Goal: Task Accomplishment & Management: Complete application form

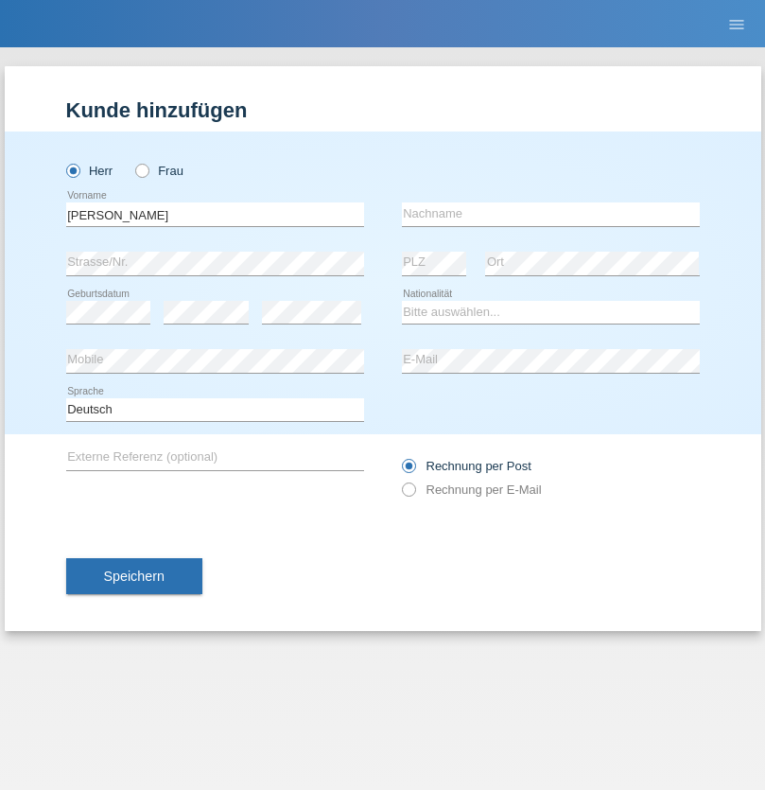
type input "[PERSON_NAME]"
click at [551, 214] on input "text" at bounding box center [551, 214] width 298 height 24
type input "[PERSON_NAME]"
select select "CH"
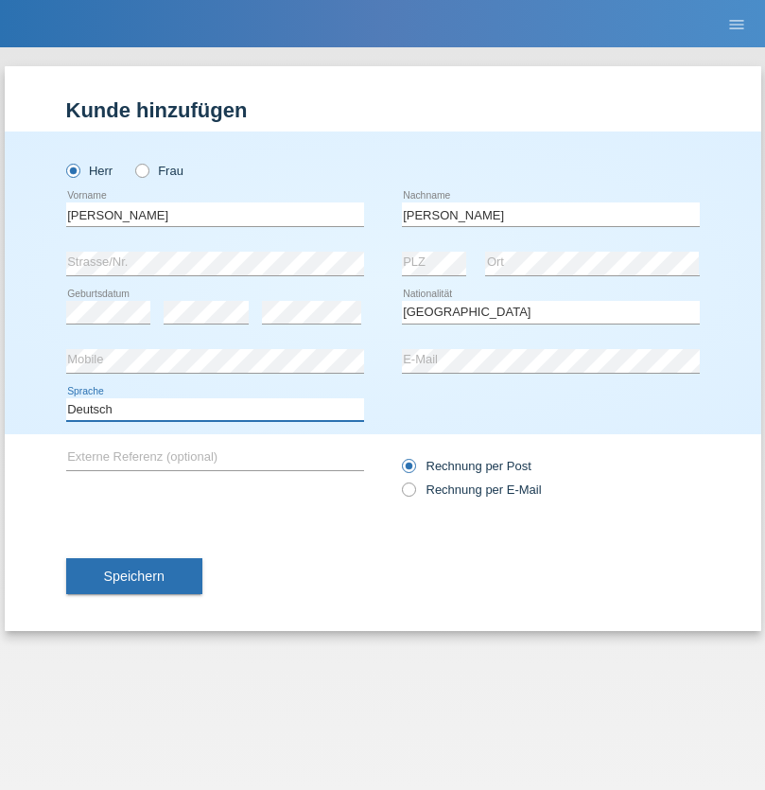
select select "en"
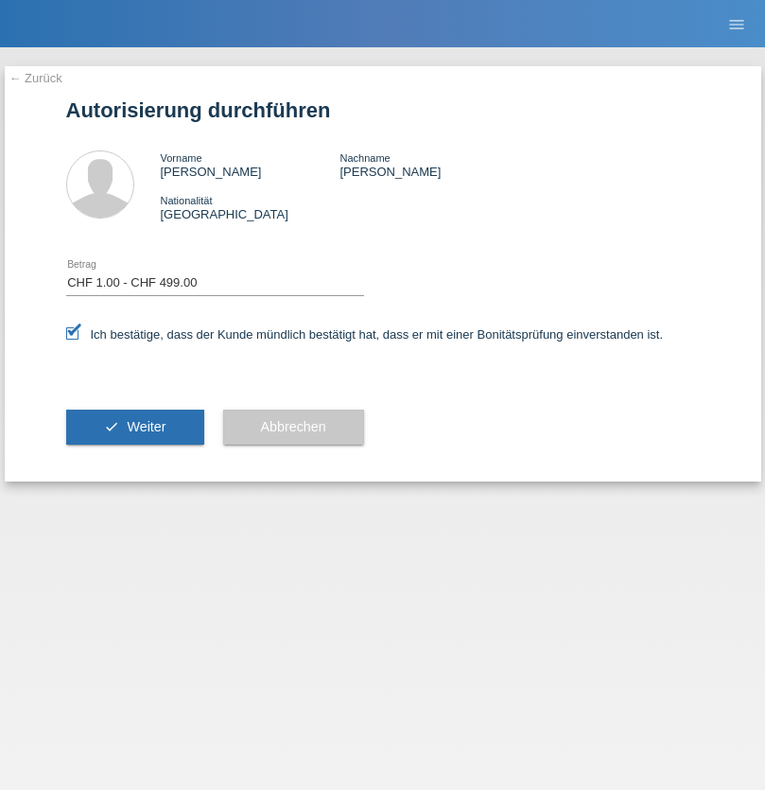
select select "1"
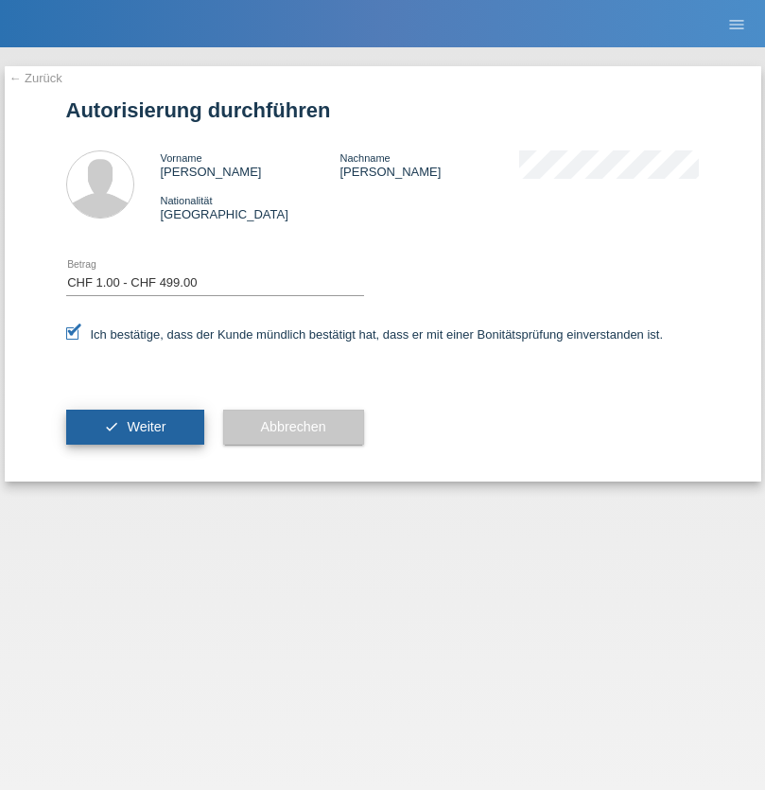
click at [134, 427] on span "Weiter" at bounding box center [146, 426] width 39 height 15
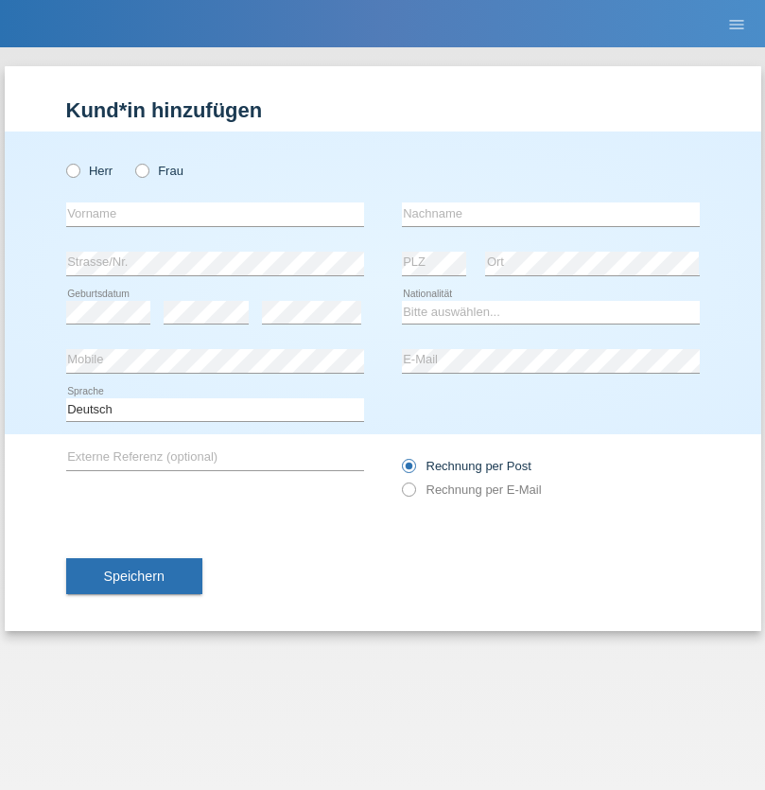
radio input "true"
click at [215, 214] on input "text" at bounding box center [215, 214] width 298 height 24
type input "[PERSON_NAME]"
click at [551, 214] on input "text" at bounding box center [551, 214] width 298 height 24
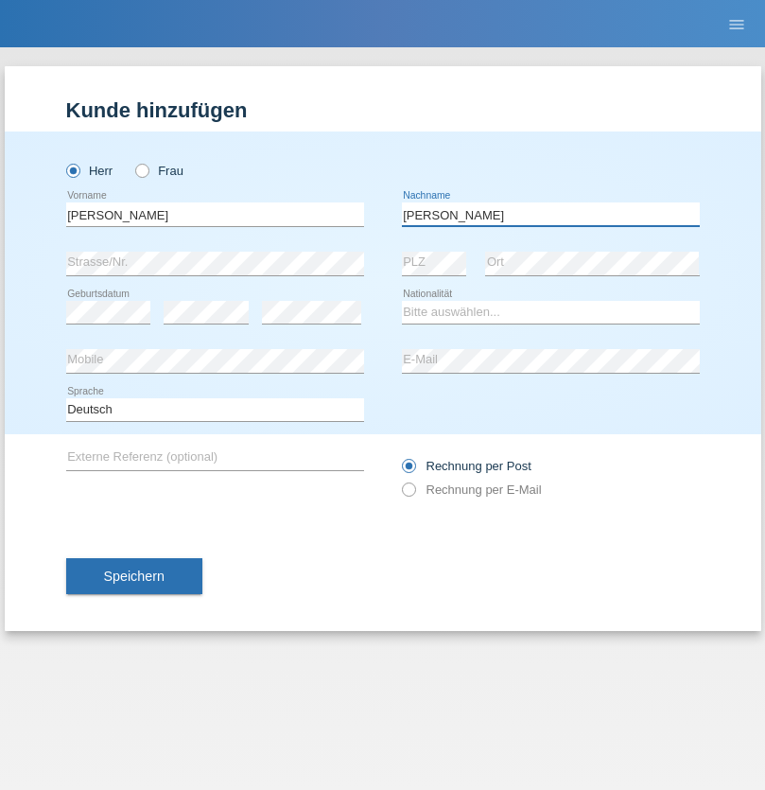
type input "Jovanovic"
select select "AT"
select select "C"
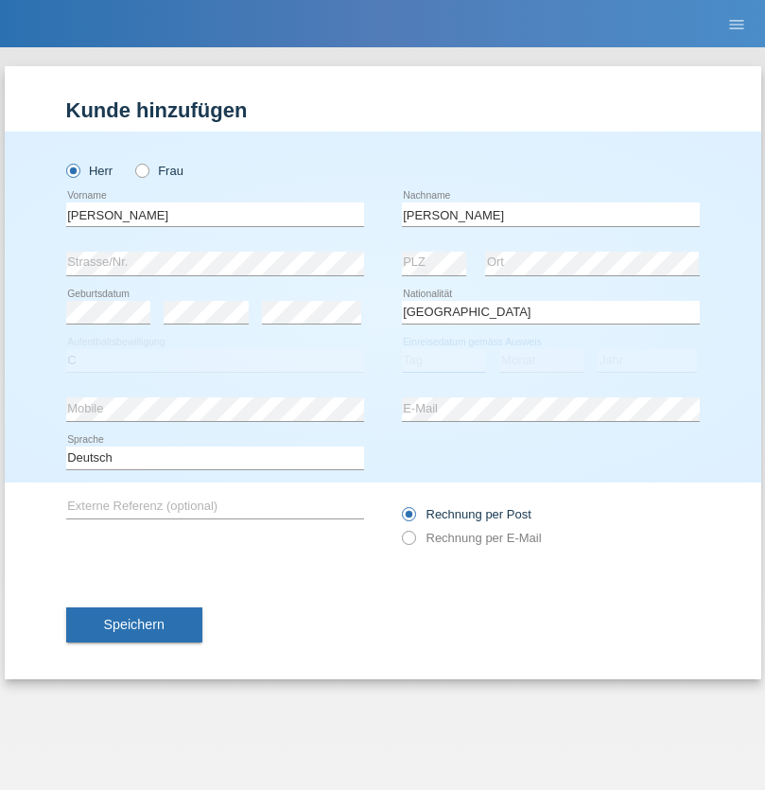
select select "12"
select select "2011"
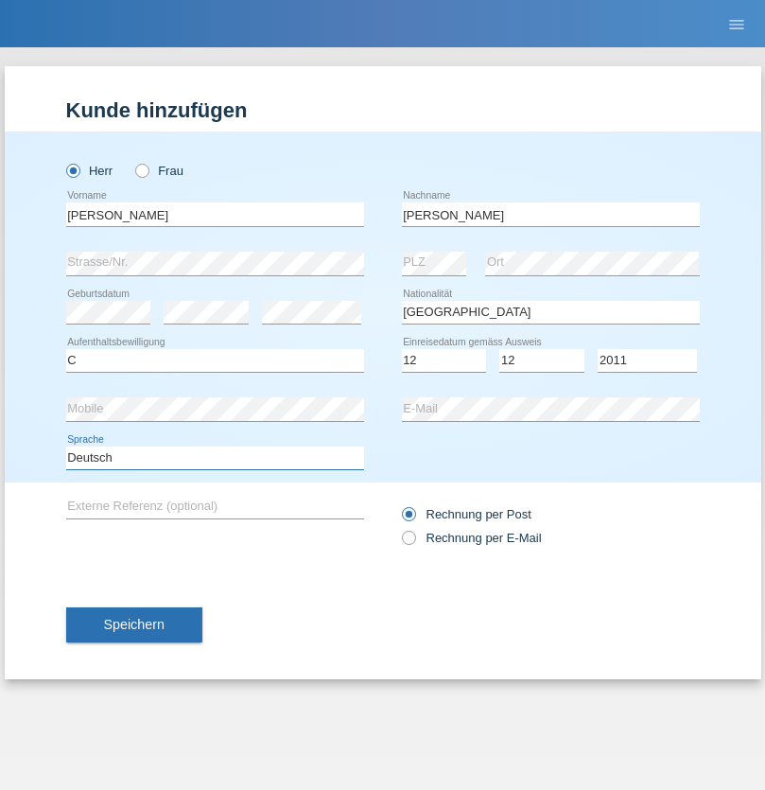
select select "en"
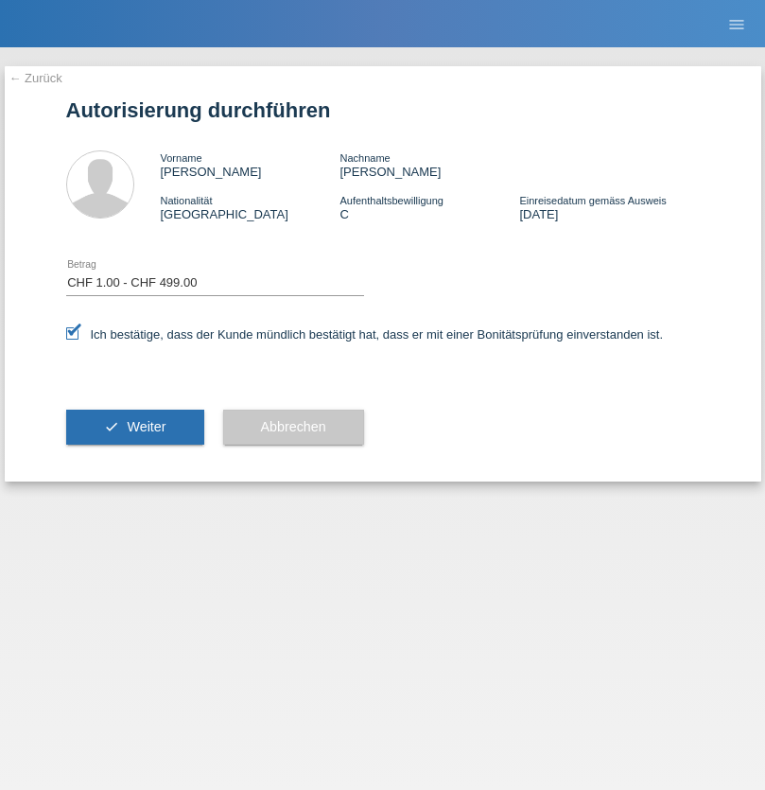
select select "1"
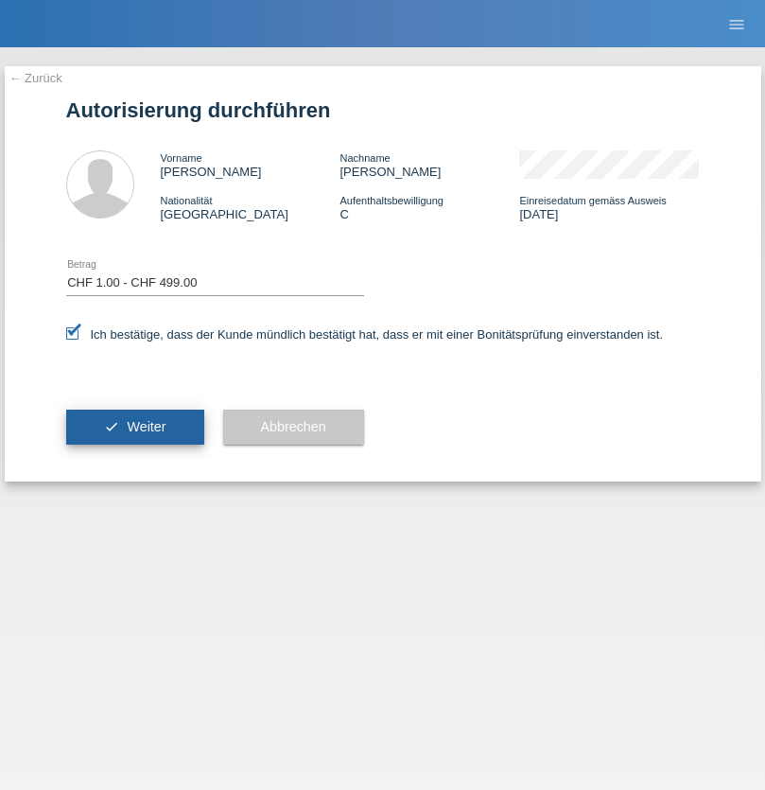
click at [134, 427] on span "Weiter" at bounding box center [146, 426] width 39 height 15
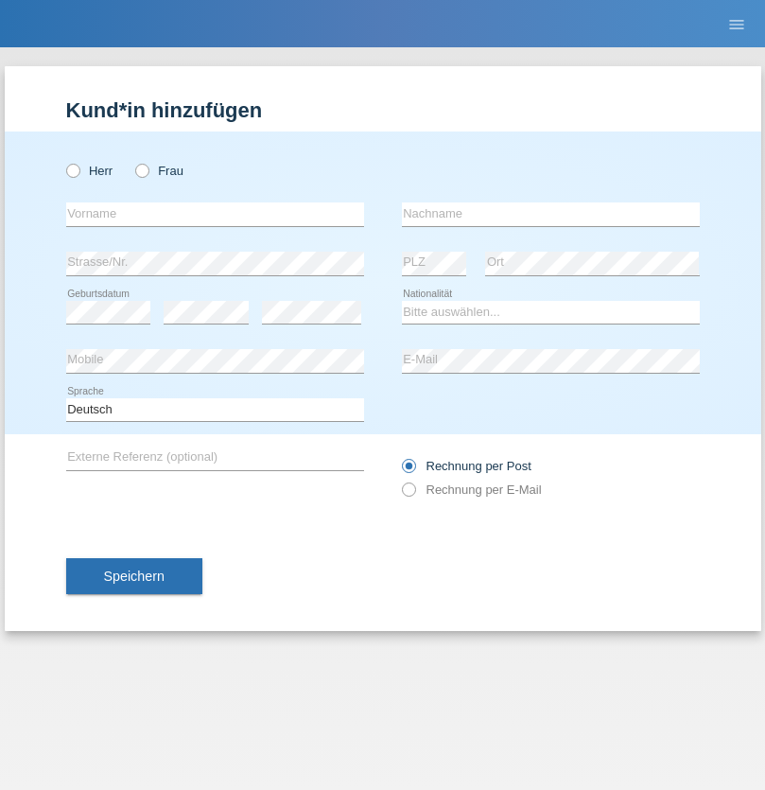
radio input "true"
click at [215, 214] on input "text" at bounding box center [215, 214] width 298 height 24
type input "Miglena"
click at [551, 214] on input "text" at bounding box center [551, 214] width 298 height 24
type input "[PERSON_NAME]"
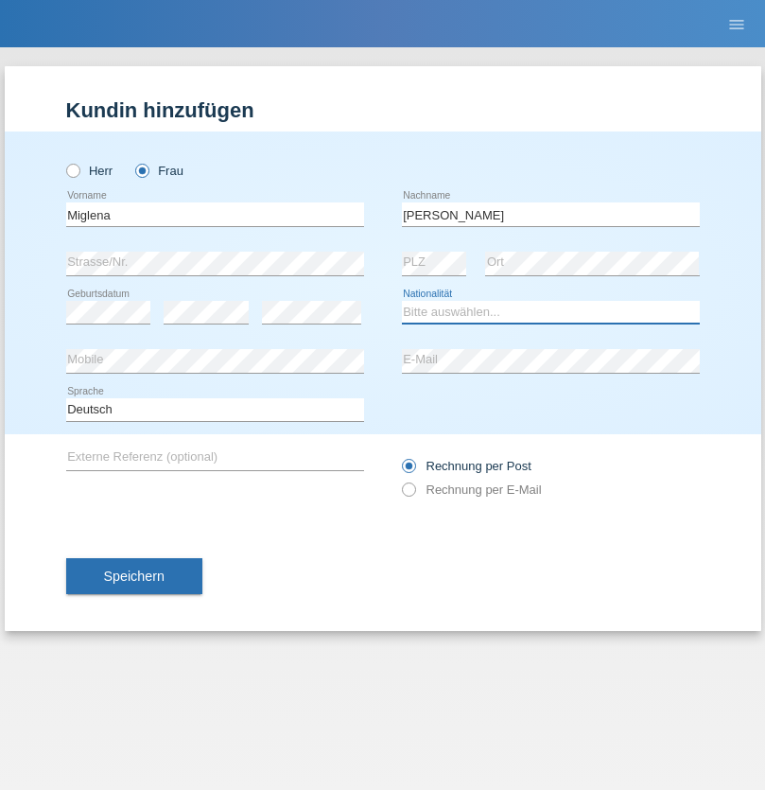
select select "BG"
select select "C"
select select "06"
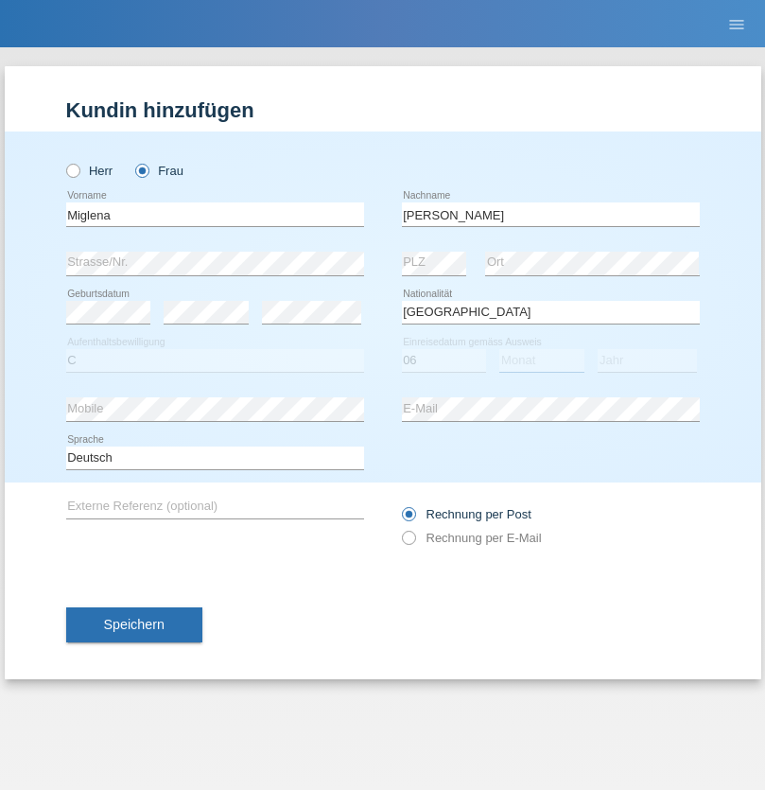
select select "03"
select select "1997"
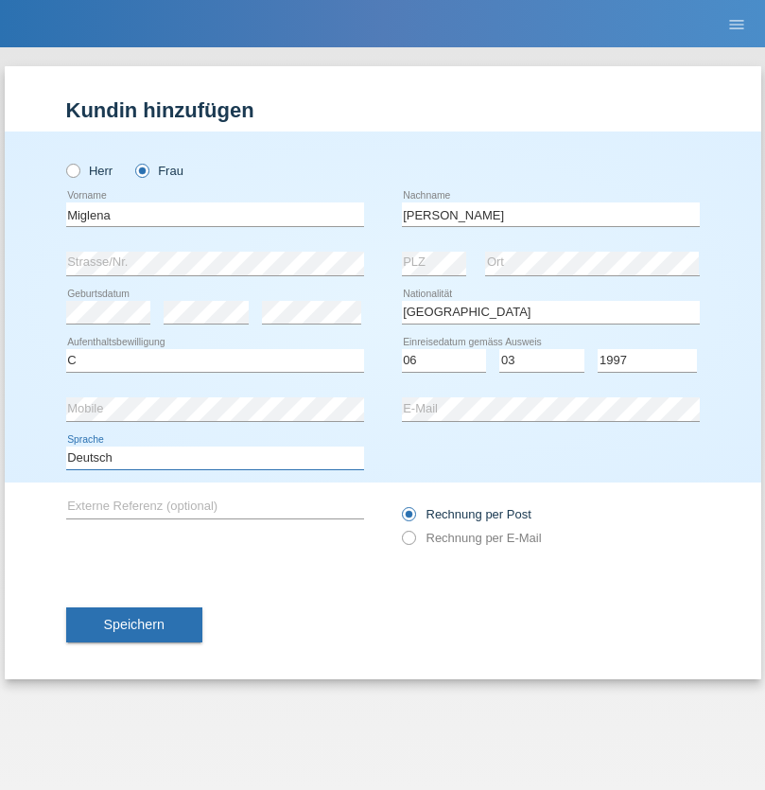
select select "en"
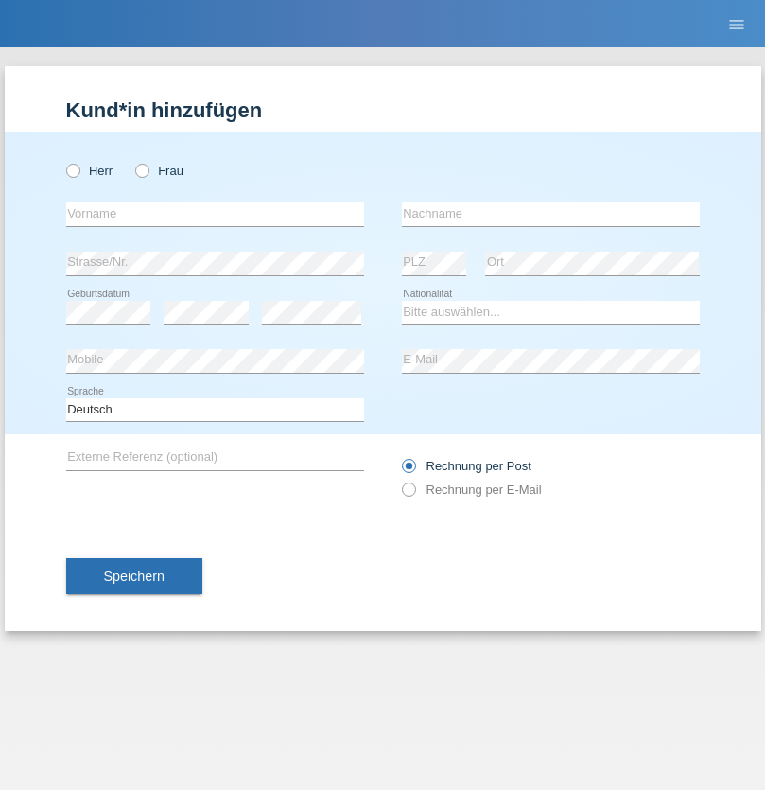
radio input "true"
click at [215, 214] on input "text" at bounding box center [215, 214] width 298 height 24
type input "Alessio"
click at [551, 214] on input "text" at bounding box center [551, 214] width 298 height 24
type input "Boss"
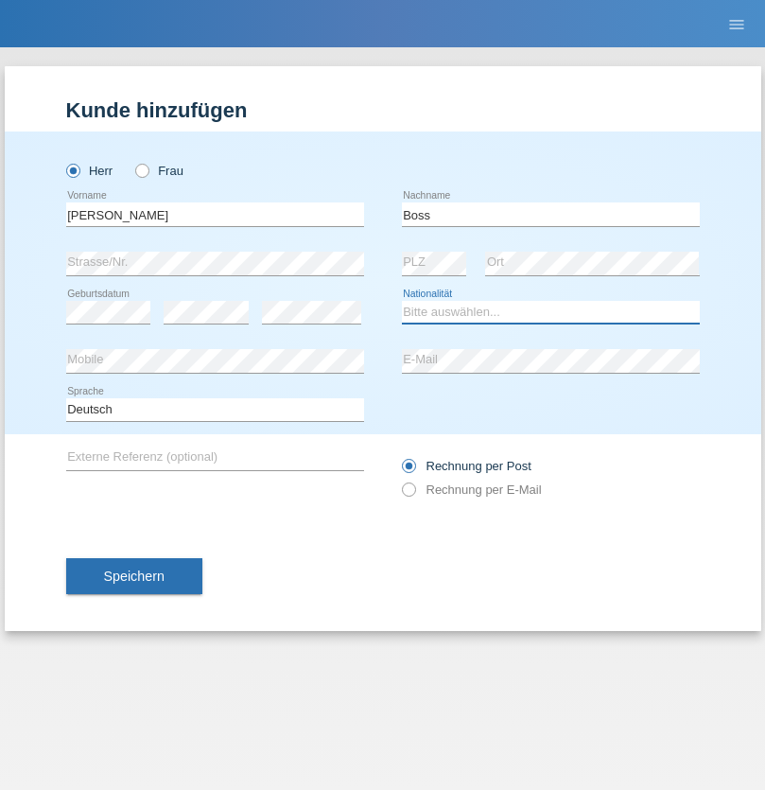
select select "CH"
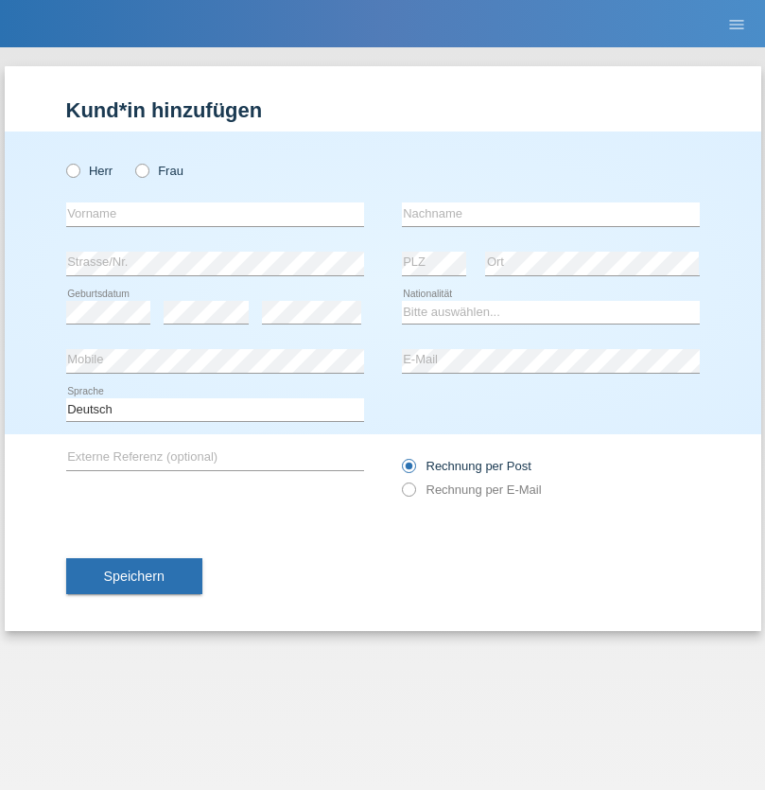
radio input "true"
click at [215, 214] on input "text" at bounding box center [215, 214] width 298 height 24
type input "firat"
click at [551, 214] on input "text" at bounding box center [551, 214] width 298 height 24
type input "kara"
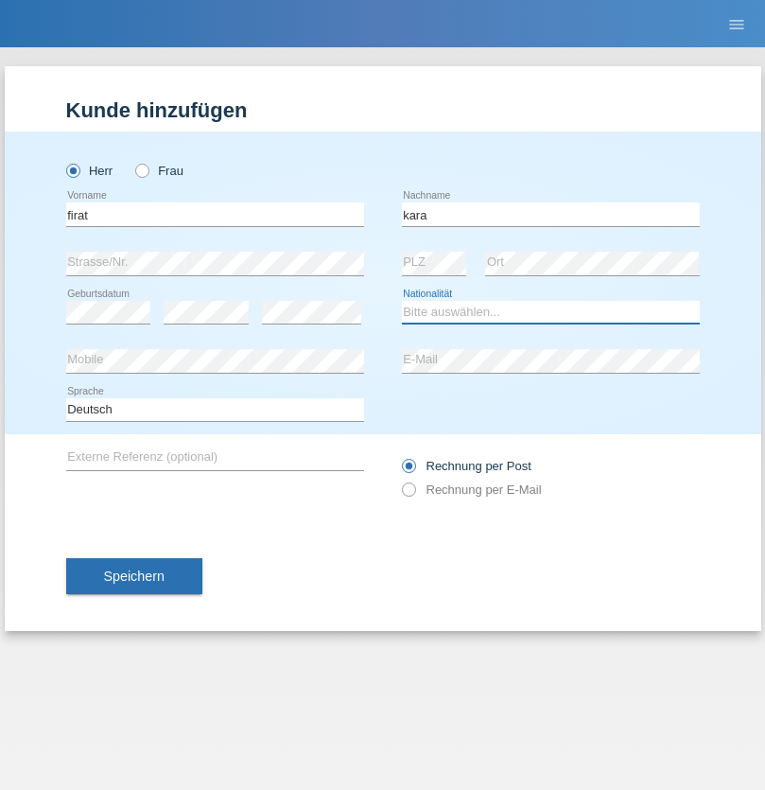
select select "CH"
radio input "true"
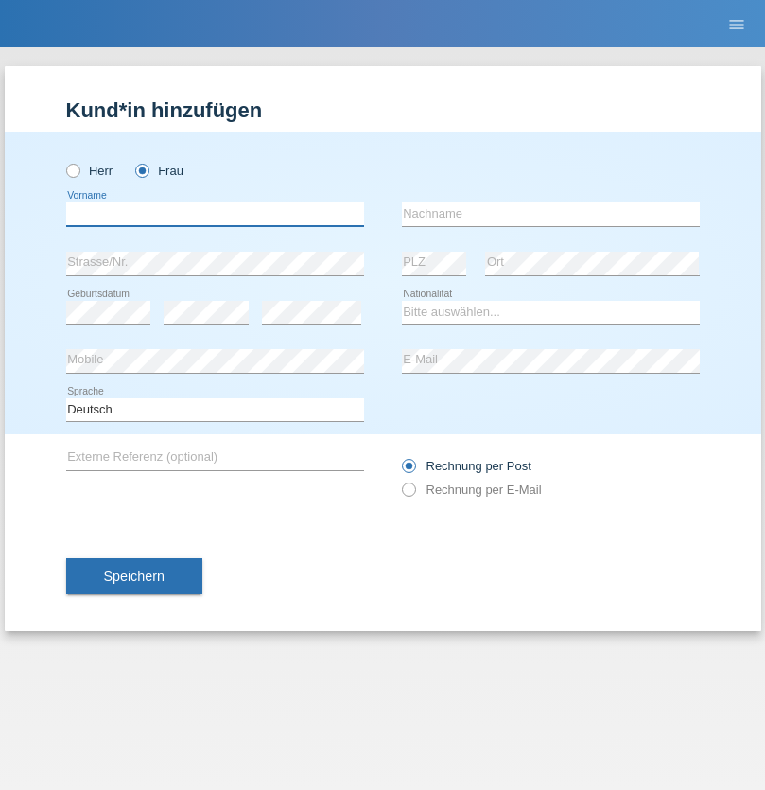
click at [215, 214] on input "text" at bounding box center [215, 214] width 298 height 24
type input "Sabrina"
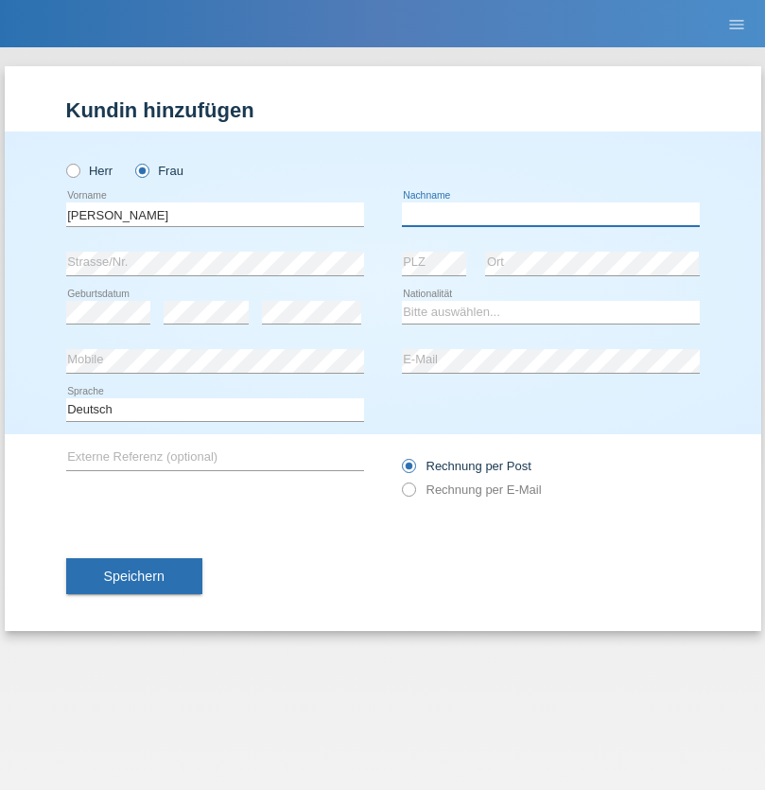
click at [551, 214] on input "text" at bounding box center [551, 214] width 298 height 24
type input "Santos"
select select "PT"
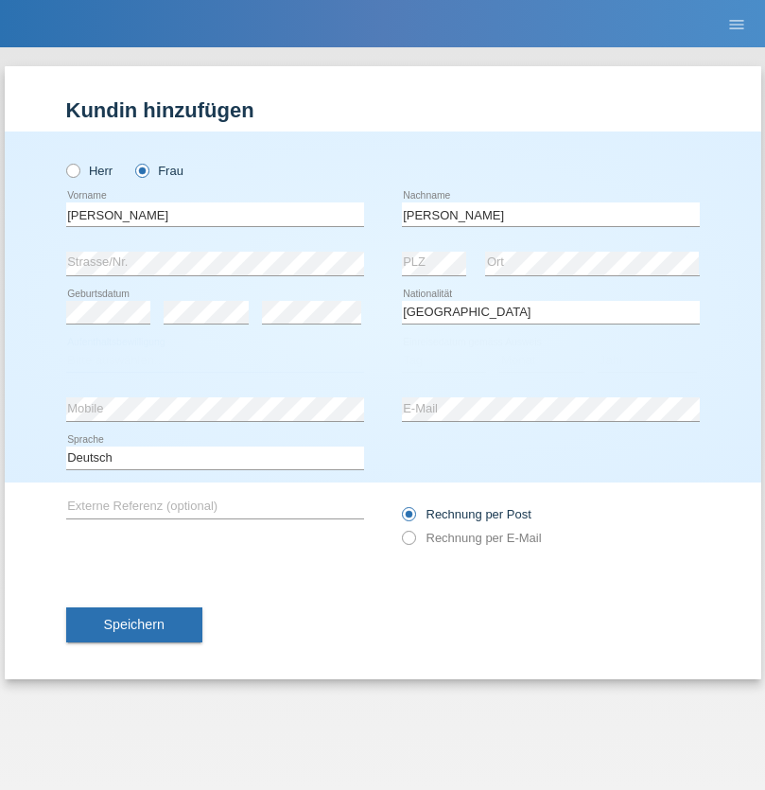
select select "C"
select select "05"
select select "12"
select select "2000"
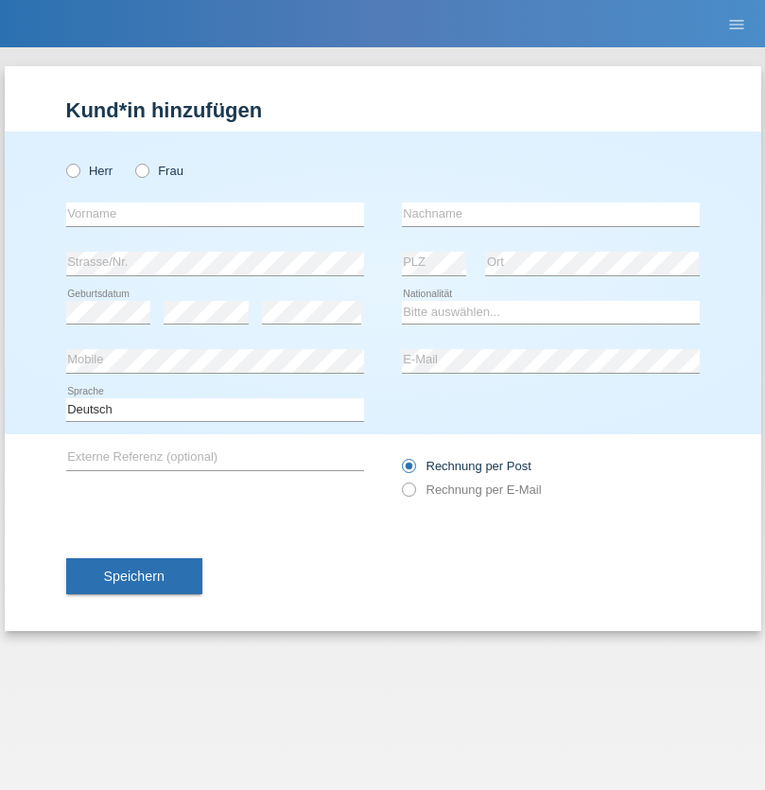
radio input "true"
click at [215, 214] on input "text" at bounding box center [215, 214] width 298 height 24
type input "Anett"
click at [551, 214] on input "text" at bounding box center [551, 214] width 298 height 24
type input "Tanner"
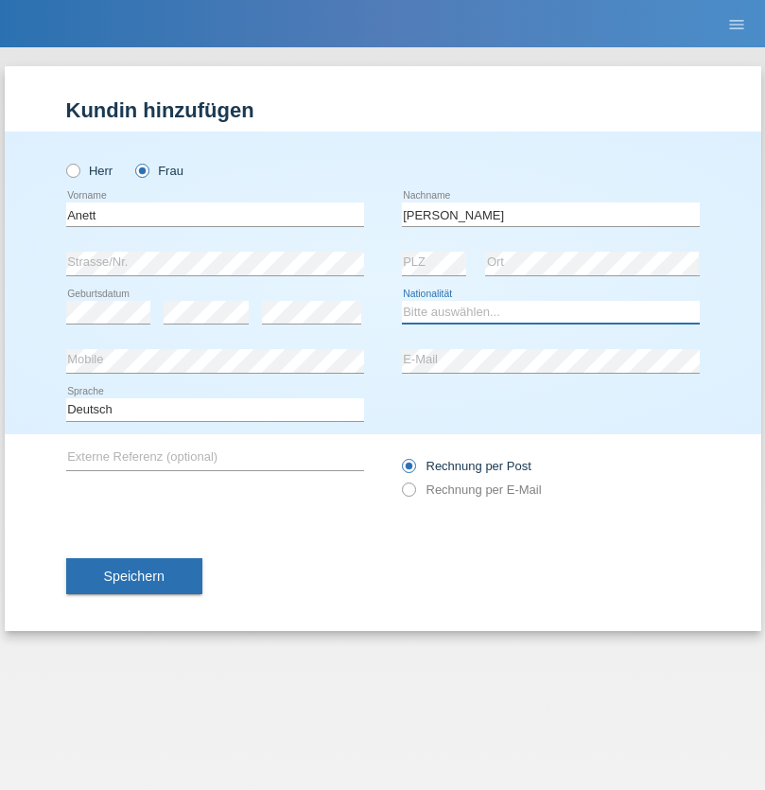
select select "HU"
select select "C"
select select "04"
select select "09"
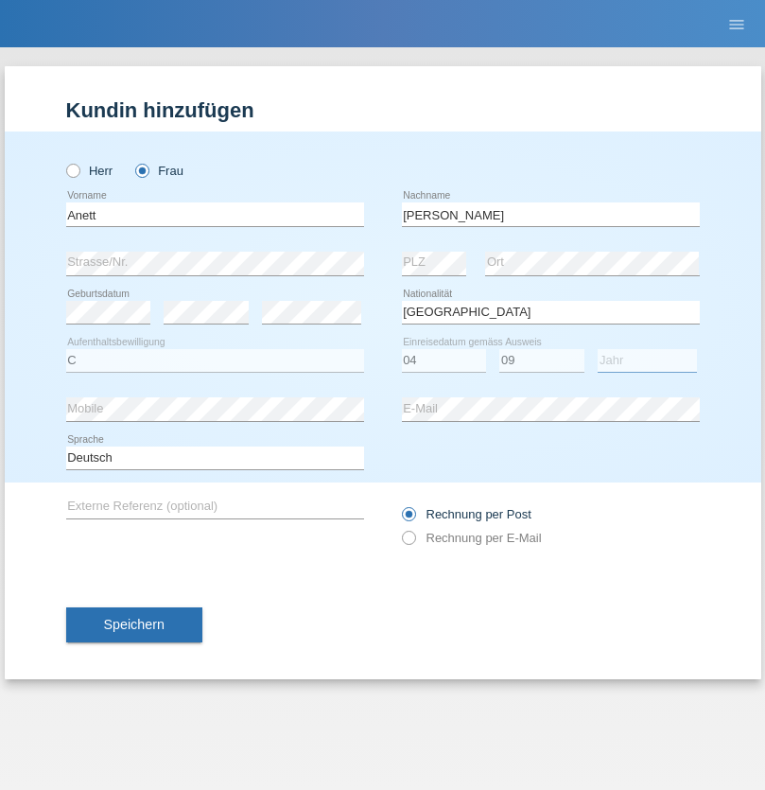
select select "2021"
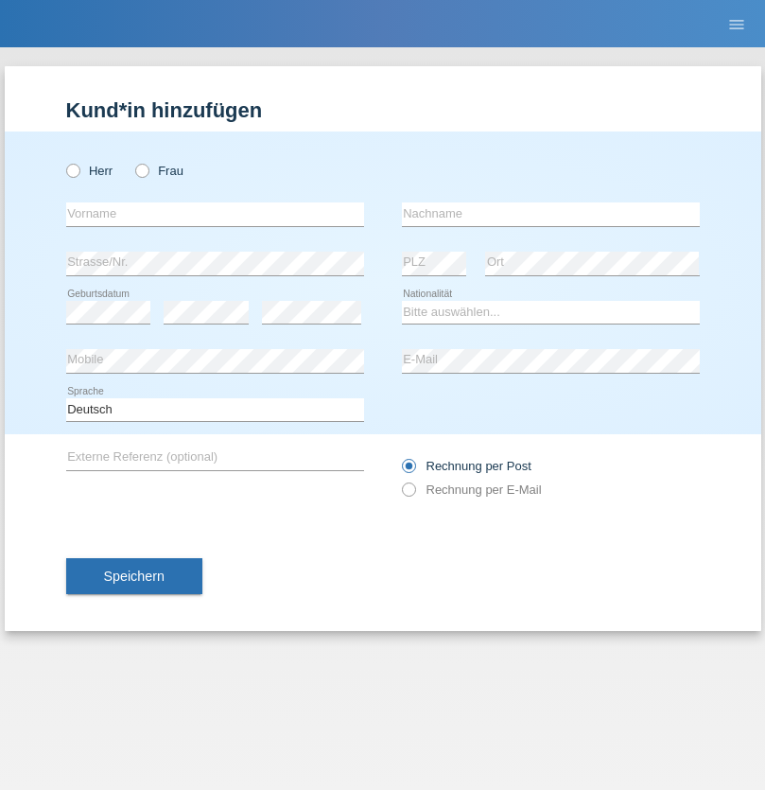
radio input "true"
click at [215, 214] on input "text" at bounding box center [215, 214] width 298 height 24
type input "Tanja"
click at [551, 214] on input "text" at bounding box center [551, 214] width 298 height 24
type input "Hirsiger"
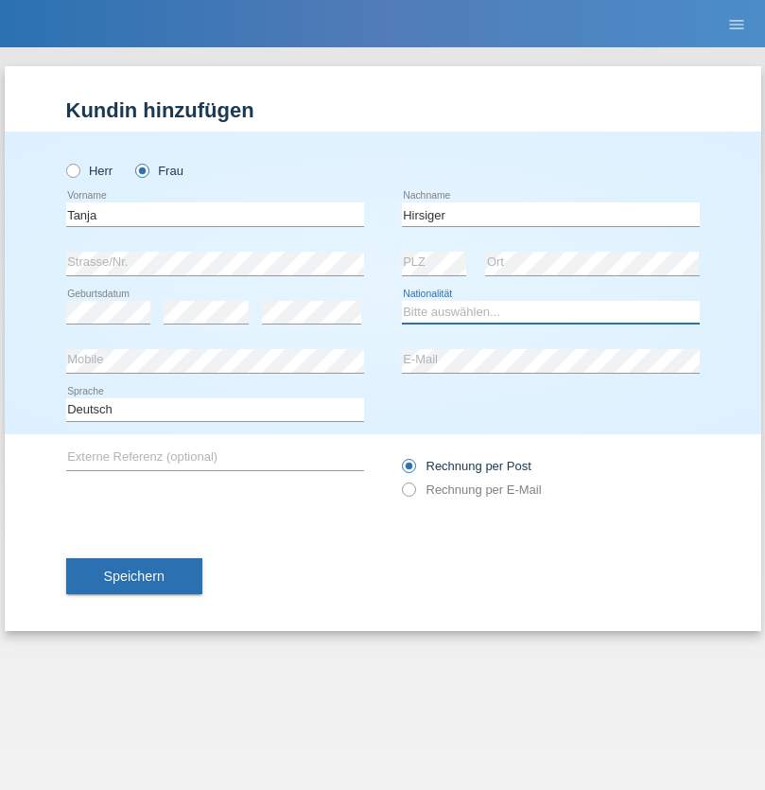
select select "CH"
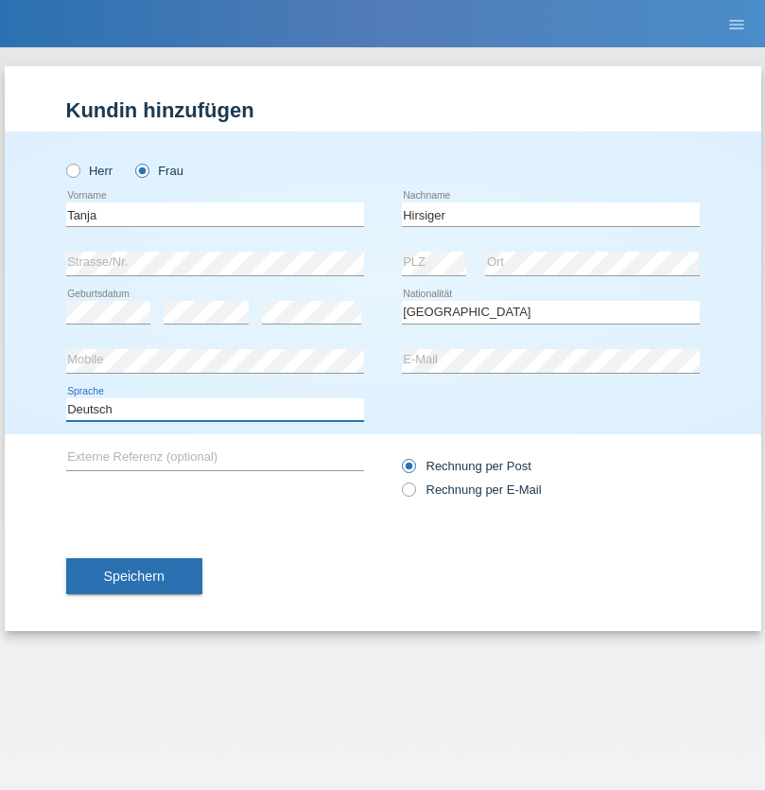
select select "en"
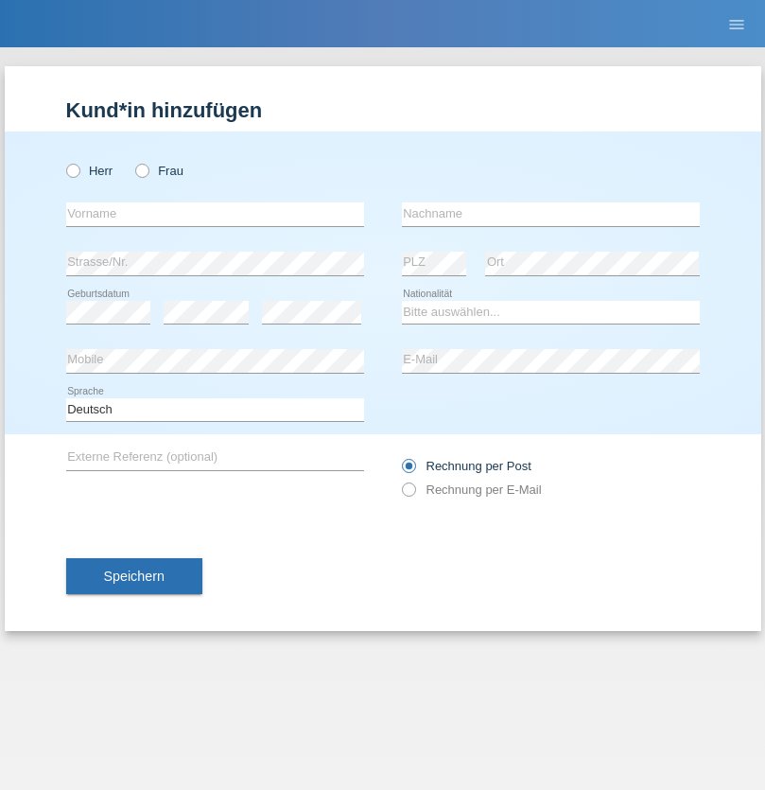
radio input "true"
click at [215, 214] on input "text" at bounding box center [215, 214] width 298 height 24
type input "Ketty"
click at [551, 214] on input "text" at bounding box center [551, 214] width 298 height 24
type input "Kalupnath"
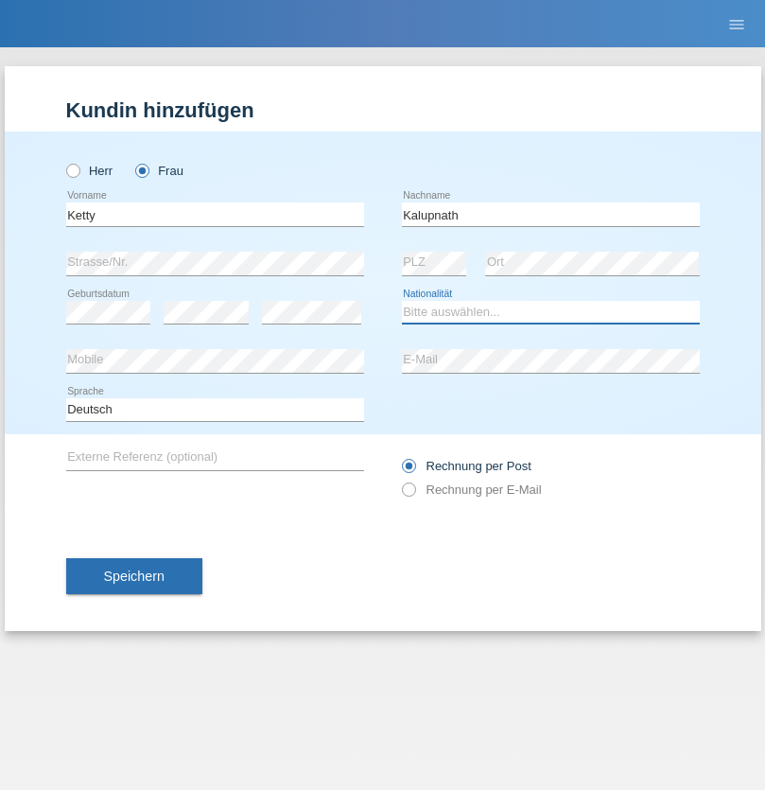
select select "CH"
